Goal: Task Accomplishment & Management: Use online tool/utility

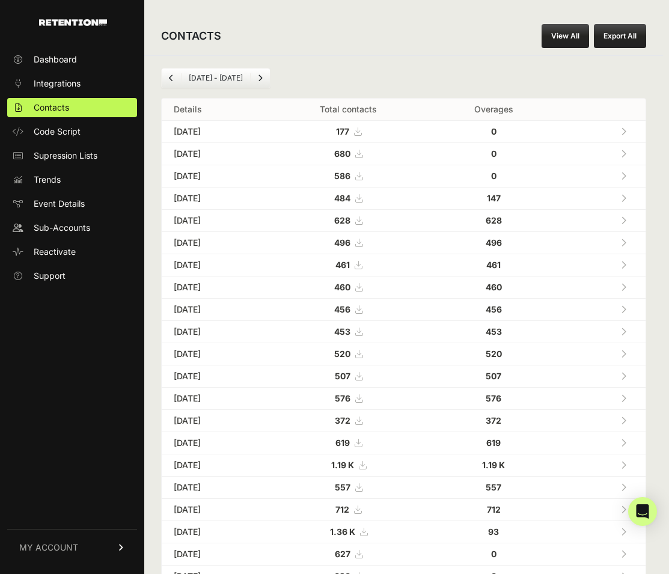
click at [554, 34] on link "View All" at bounding box center [564, 36] width 47 height 24
click at [564, 40] on link "View All" at bounding box center [564, 36] width 47 height 24
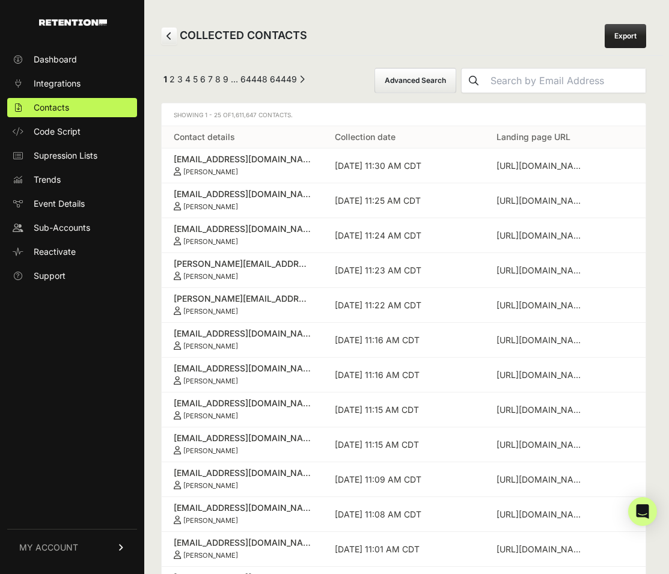
click at [411, 79] on button "Advanced Search" at bounding box center [415, 80] width 82 height 25
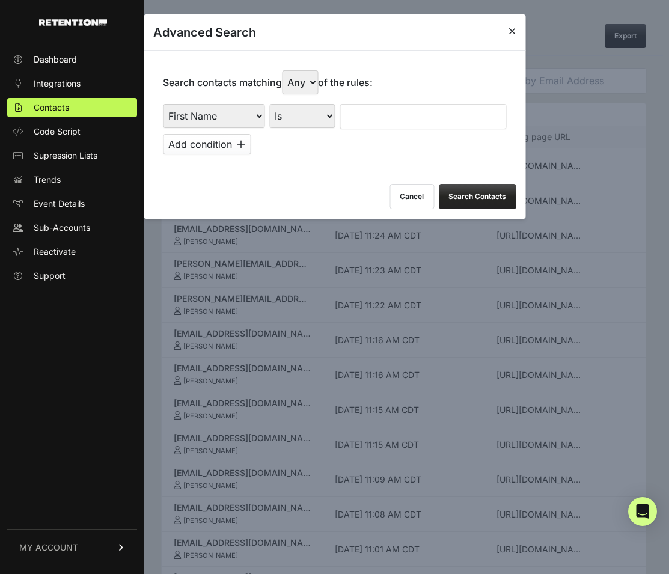
select select "landing_page_domain"
select select "contains"
select select "landing_page_domain"
click at [393, 104] on input "text" at bounding box center [423, 116] width 166 height 25
type input "preborn"
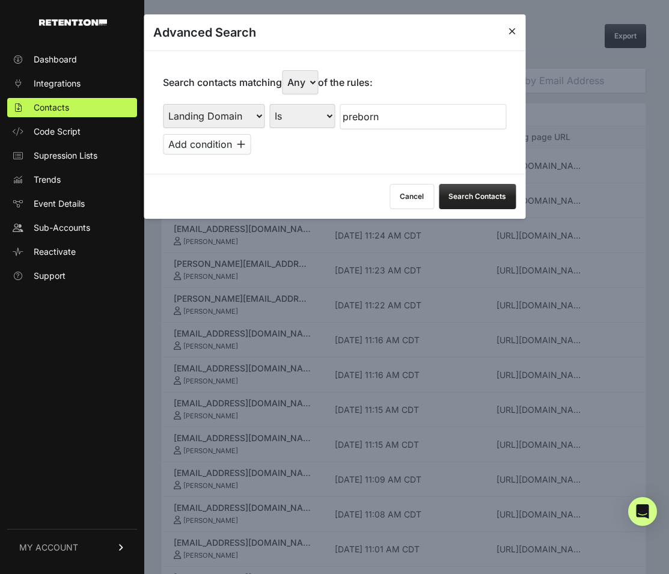
click at [482, 184] on button "Search Contacts" at bounding box center [477, 196] width 77 height 25
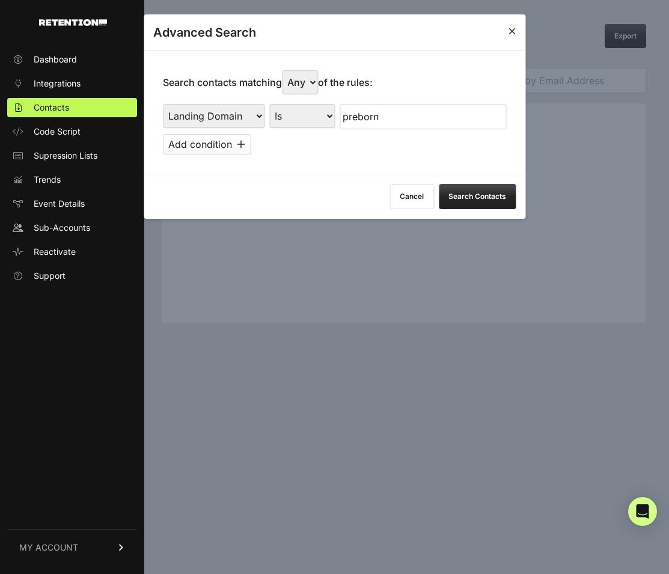
click at [534, 265] on div at bounding box center [334, 287] width 669 height 574
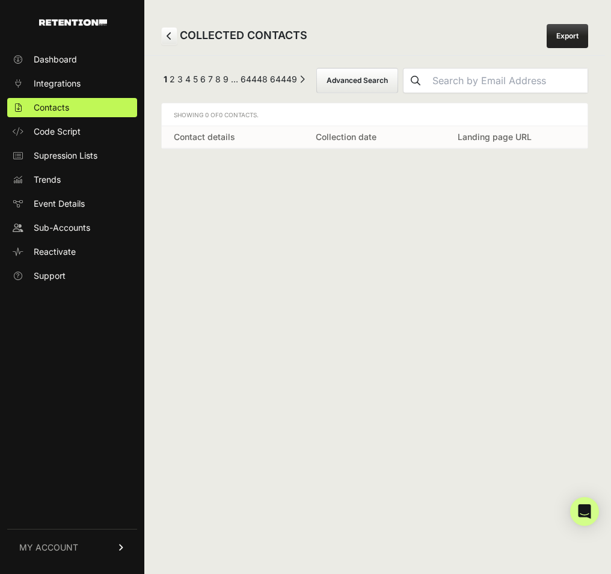
click at [373, 74] on button "Advanced Search" at bounding box center [357, 80] width 82 height 25
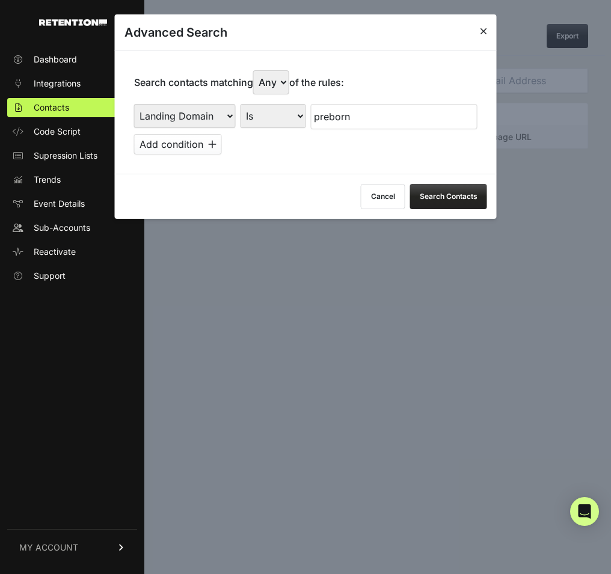
click at [442, 191] on button "Search Contacts" at bounding box center [448, 196] width 77 height 25
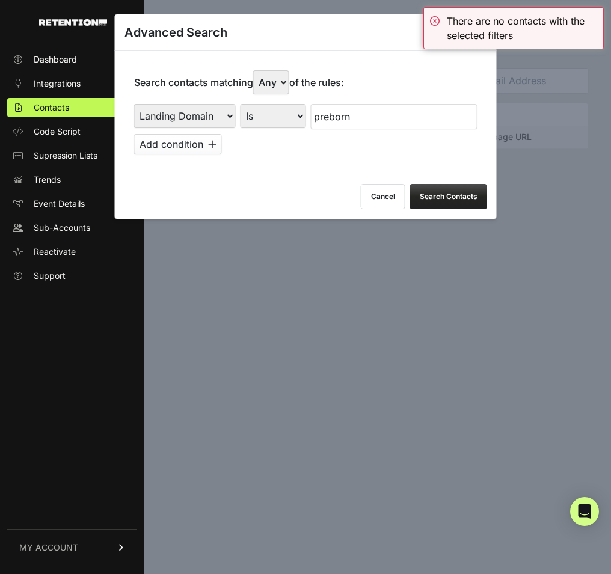
click at [380, 185] on button "Cancel" at bounding box center [383, 196] width 44 height 25
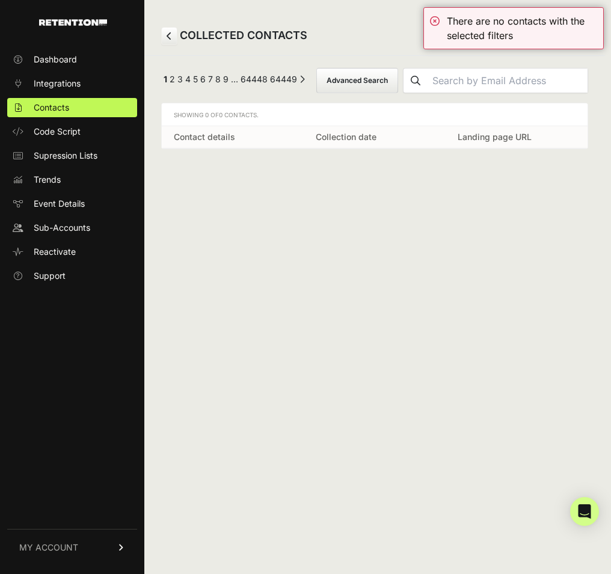
click at [486, 224] on div "COLLECTED CONTACTS Export ← Previous 1 2 3 4 5 6 7 8 9 … 64448 64449 Next → Adv…" at bounding box center [374, 287] width 460 height 574
click at [346, 84] on button "Advanced Search" at bounding box center [357, 80] width 82 height 25
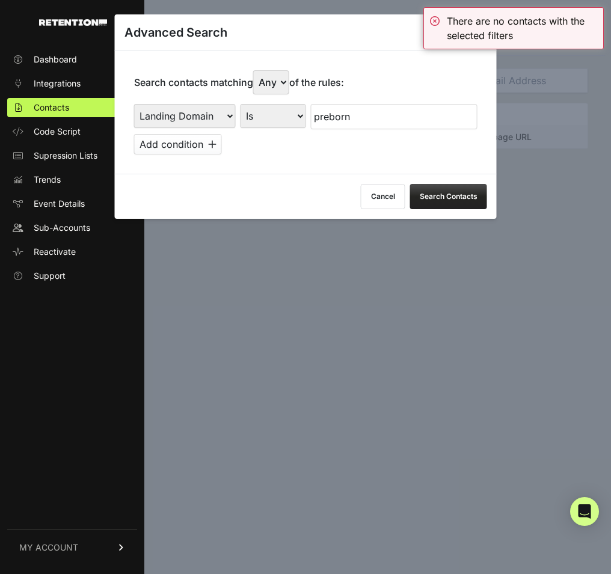
select select "landing_page_url"
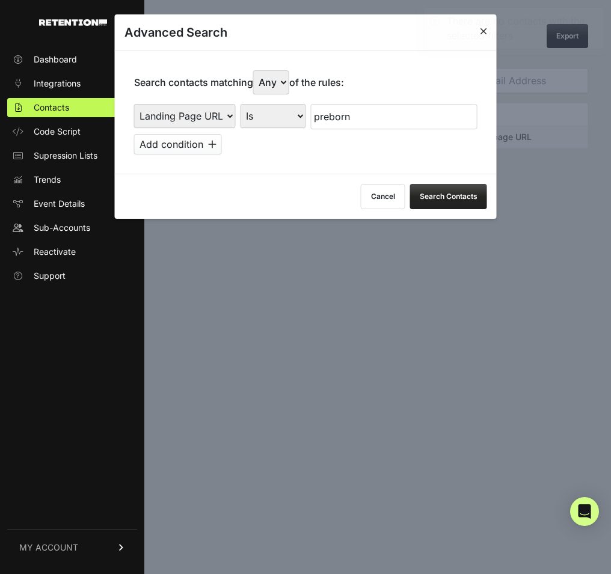
drag, startPoint x: 471, startPoint y: 187, endPoint x: 351, endPoint y: 120, distance: 137.2
click at [351, 120] on div "Advanced Search Search contacts matching Any All of the rules: First Name Last …" at bounding box center [306, 116] width 382 height 204
click at [319, 113] on input "preborn" at bounding box center [394, 116] width 166 height 25
select select "contains"
click at [482, 188] on button "Search Contacts" at bounding box center [448, 196] width 77 height 25
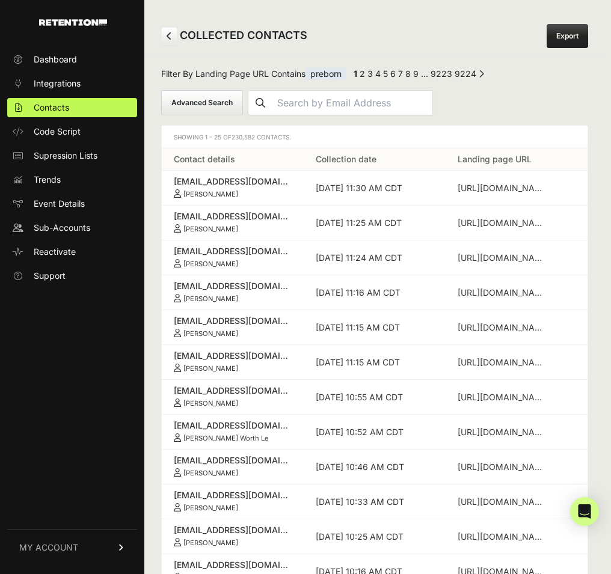
click at [569, 39] on link "Export" at bounding box center [566, 36] width 41 height 24
click at [560, 38] on link "Export" at bounding box center [566, 36] width 41 height 24
